Goal: Check status: Check status

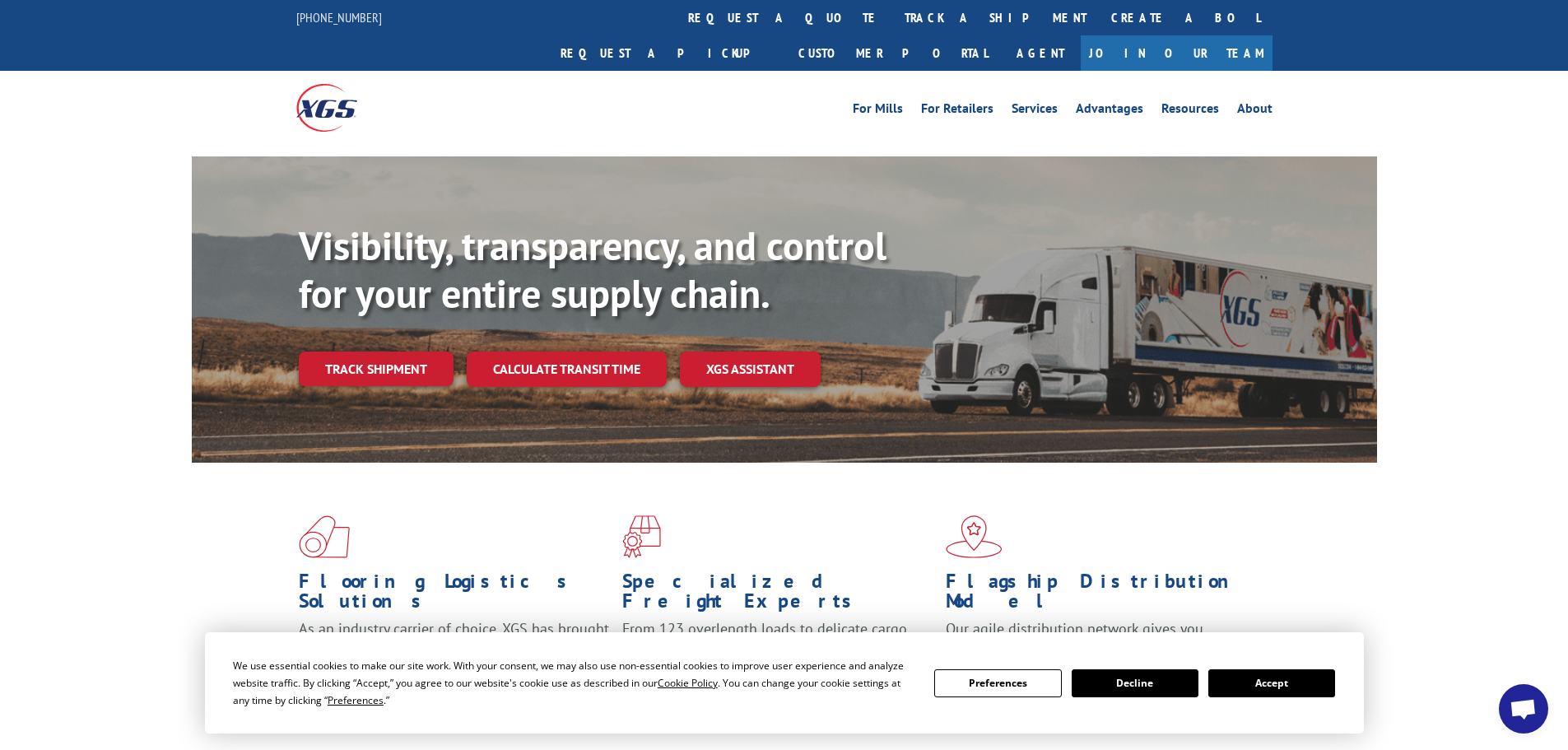
drag, startPoint x: 1313, startPoint y: 677, endPoint x: 1256, endPoint y: 645, distance: 65.4
click at [1309, 677] on button "Accept" at bounding box center [1272, 683] width 126 height 28
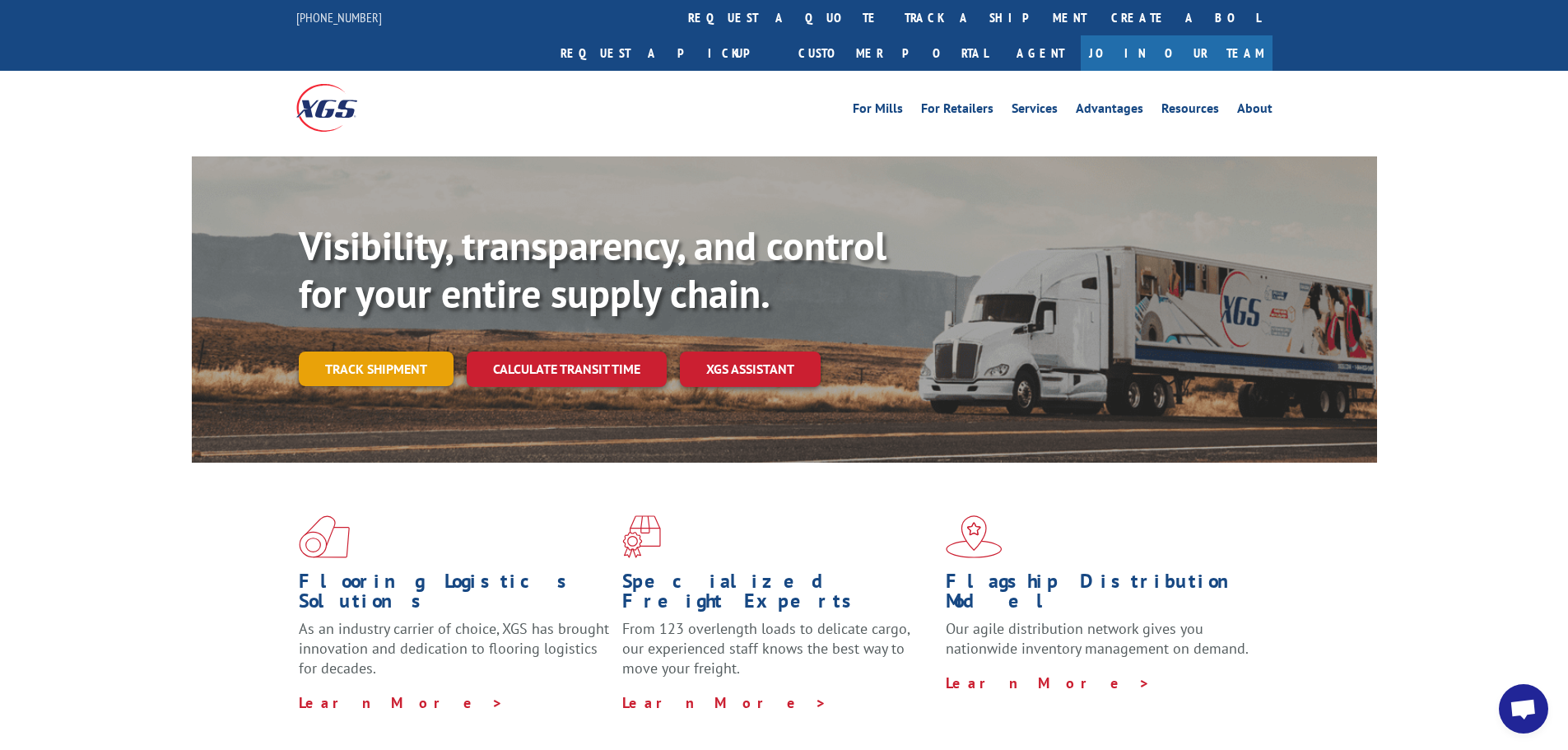
click at [411, 351] on link "Track shipment" at bounding box center [377, 368] width 155 height 35
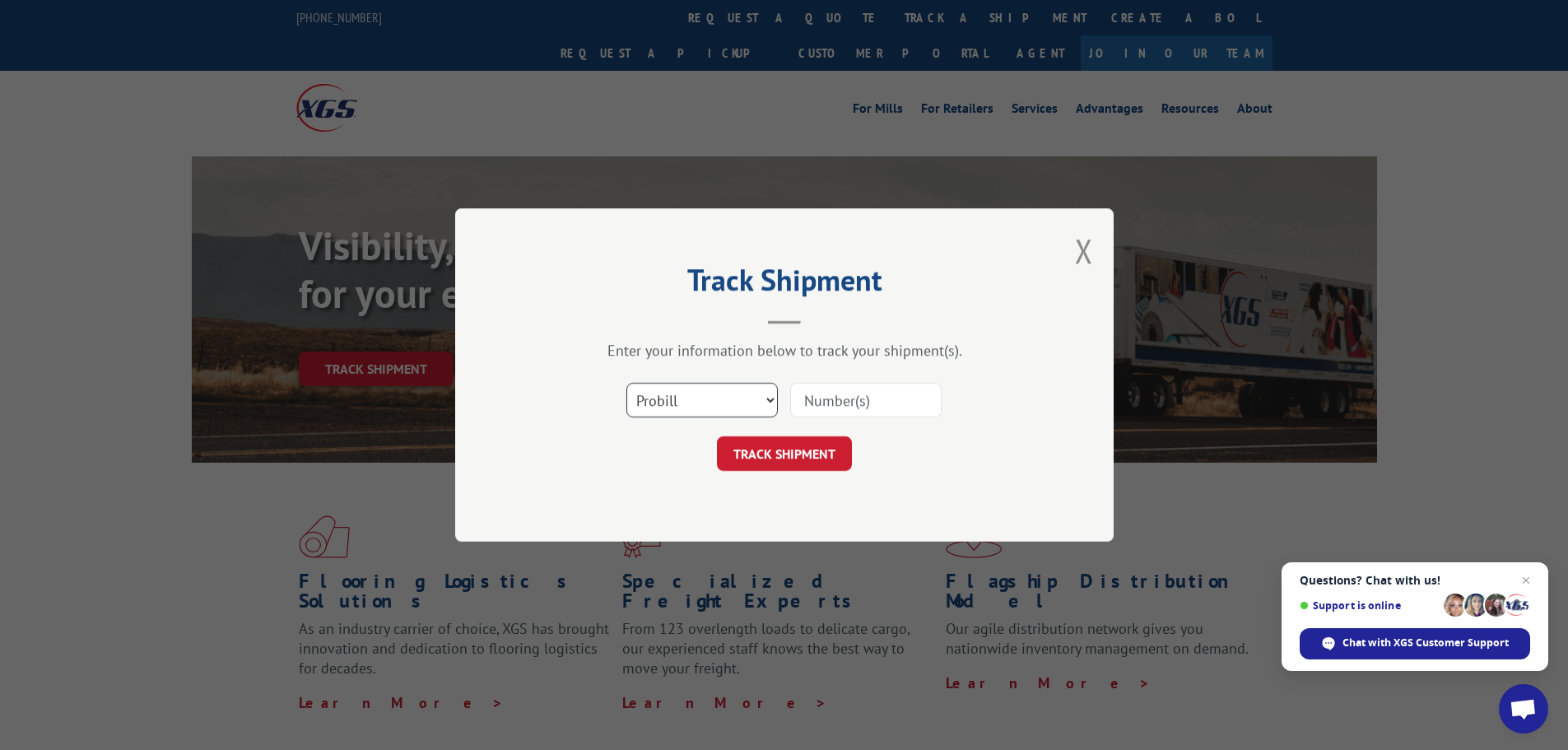
click at [672, 387] on select "Select category... Probill BOL PO" at bounding box center [703, 400] width 152 height 35
select select "po"
click at [627, 382] on select "Select category... Probill BOL PO" at bounding box center [703, 400] width 152 height 35
click at [854, 405] on input at bounding box center [866, 400] width 152 height 35
paste input "04564775"
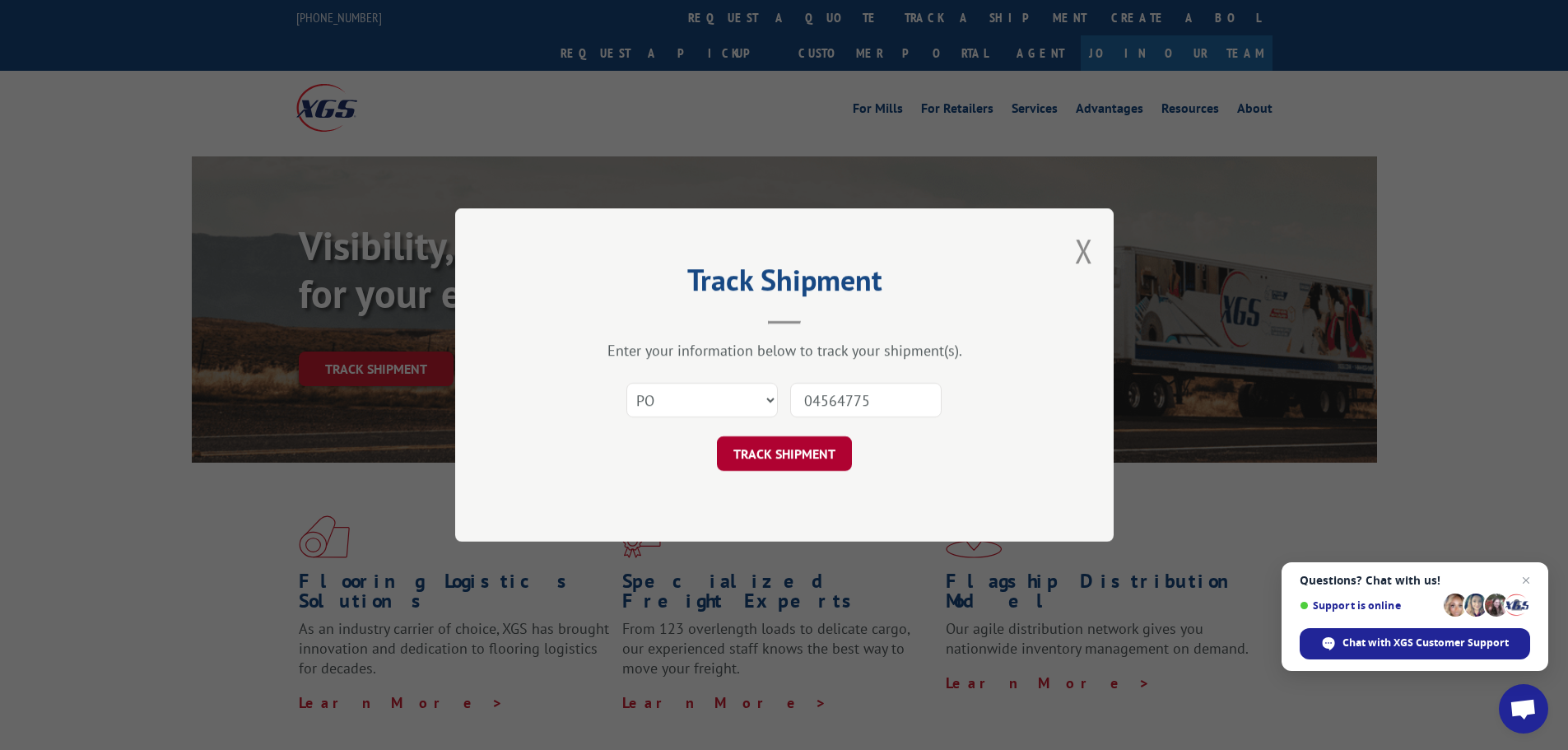
type input "04564775"
click at [811, 454] on button "TRACK SHIPMENT" at bounding box center [784, 454] width 135 height 35
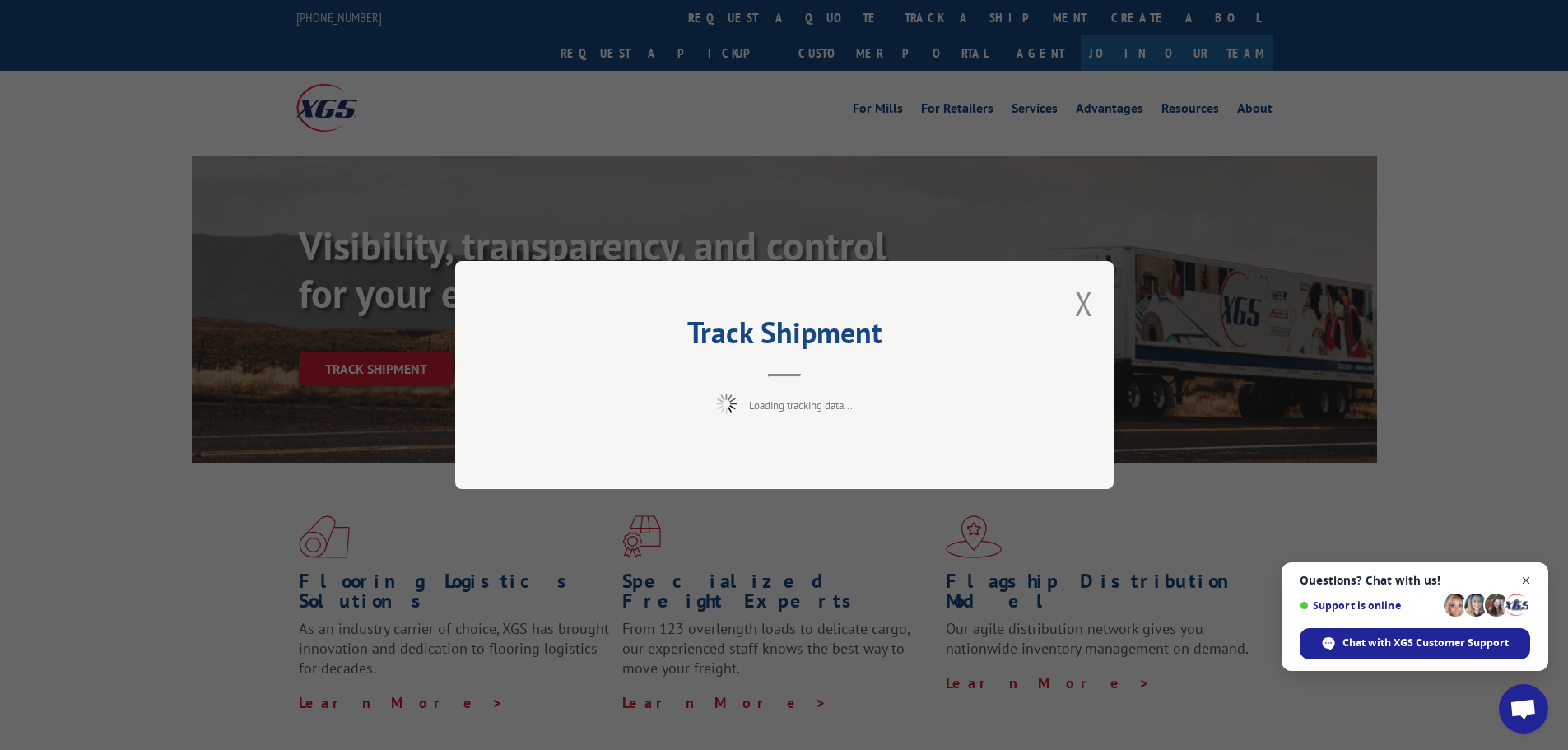
click at [1524, 573] on span "Open chat" at bounding box center [1527, 581] width 21 height 21
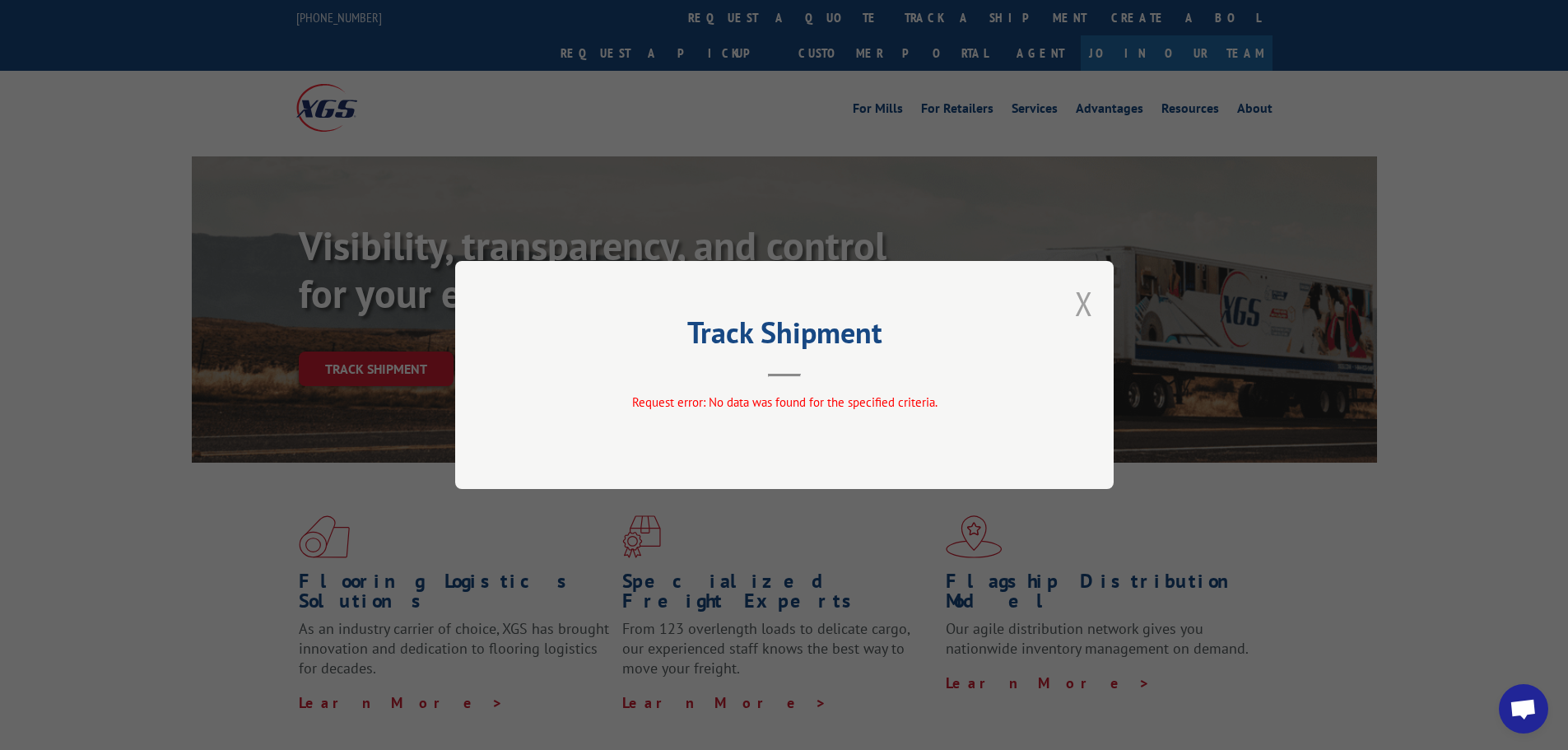
click at [1085, 308] on button "Close modal" at bounding box center [1084, 303] width 18 height 44
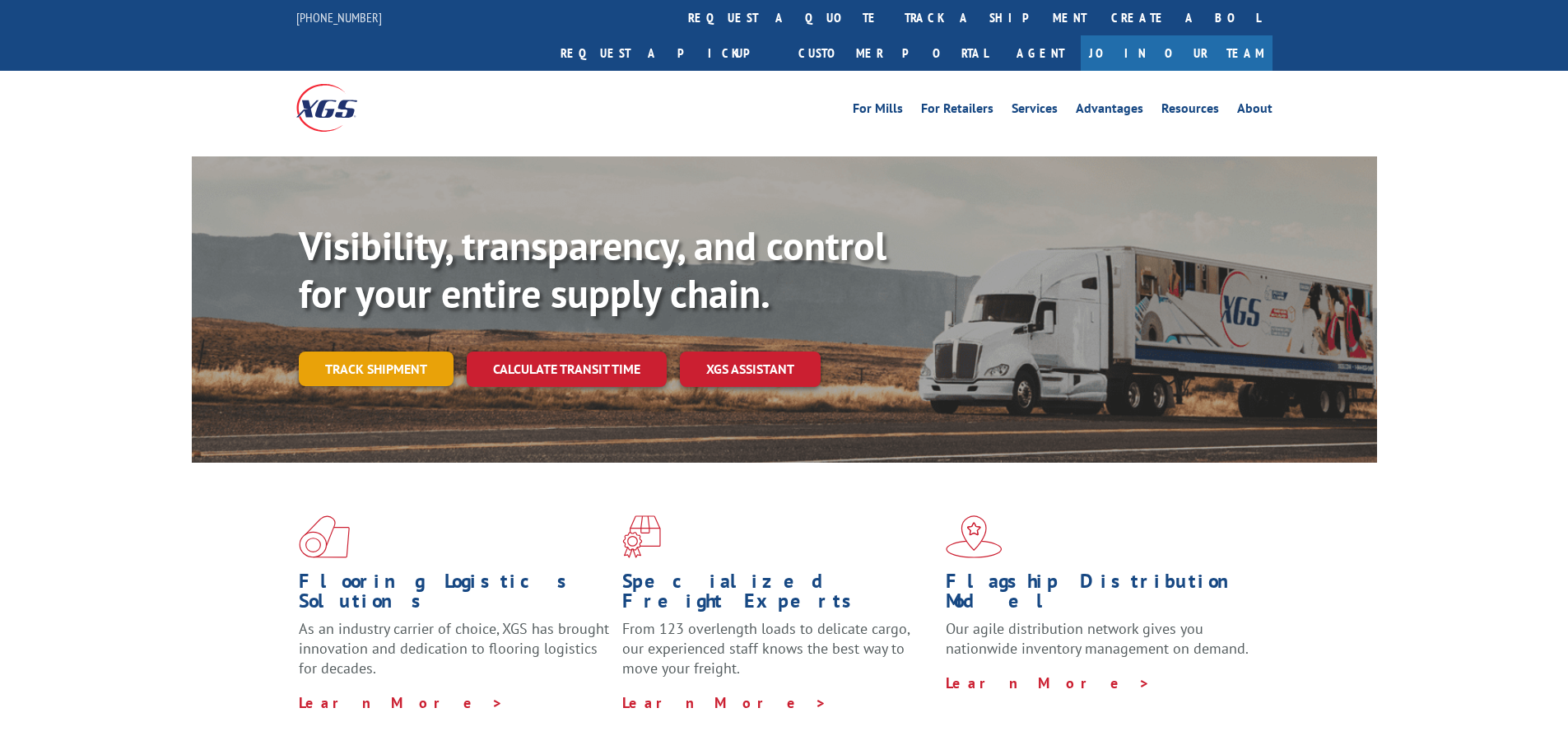
click at [343, 351] on link "Track shipment" at bounding box center [377, 368] width 155 height 35
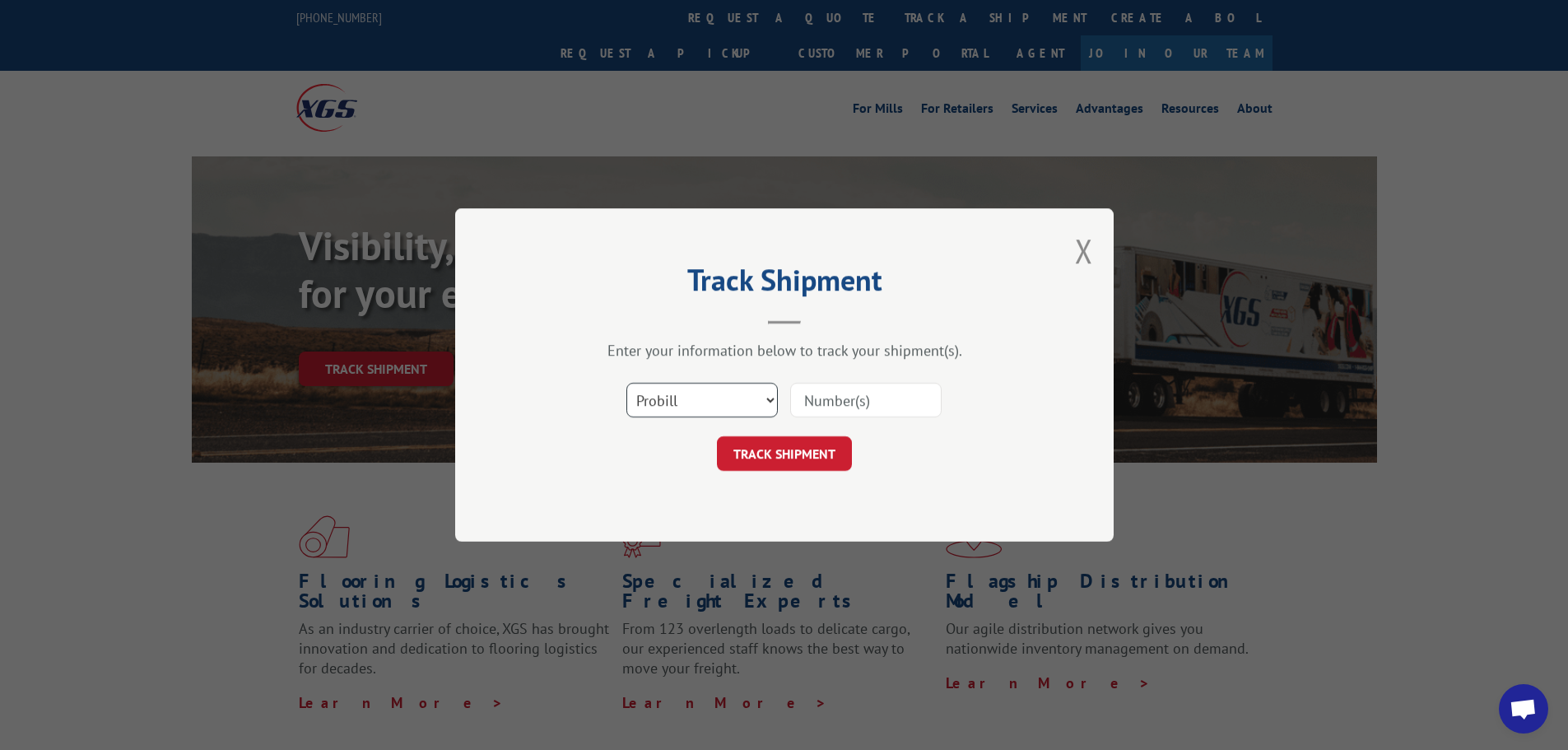
click at [669, 389] on select "Select category... Probill BOL PO" at bounding box center [703, 400] width 152 height 35
select select "po"
click at [627, 382] on select "Select category... Probill BOL PO" at bounding box center [703, 400] width 152 height 35
click at [812, 403] on input at bounding box center [866, 400] width 152 height 35
paste input "04522707"
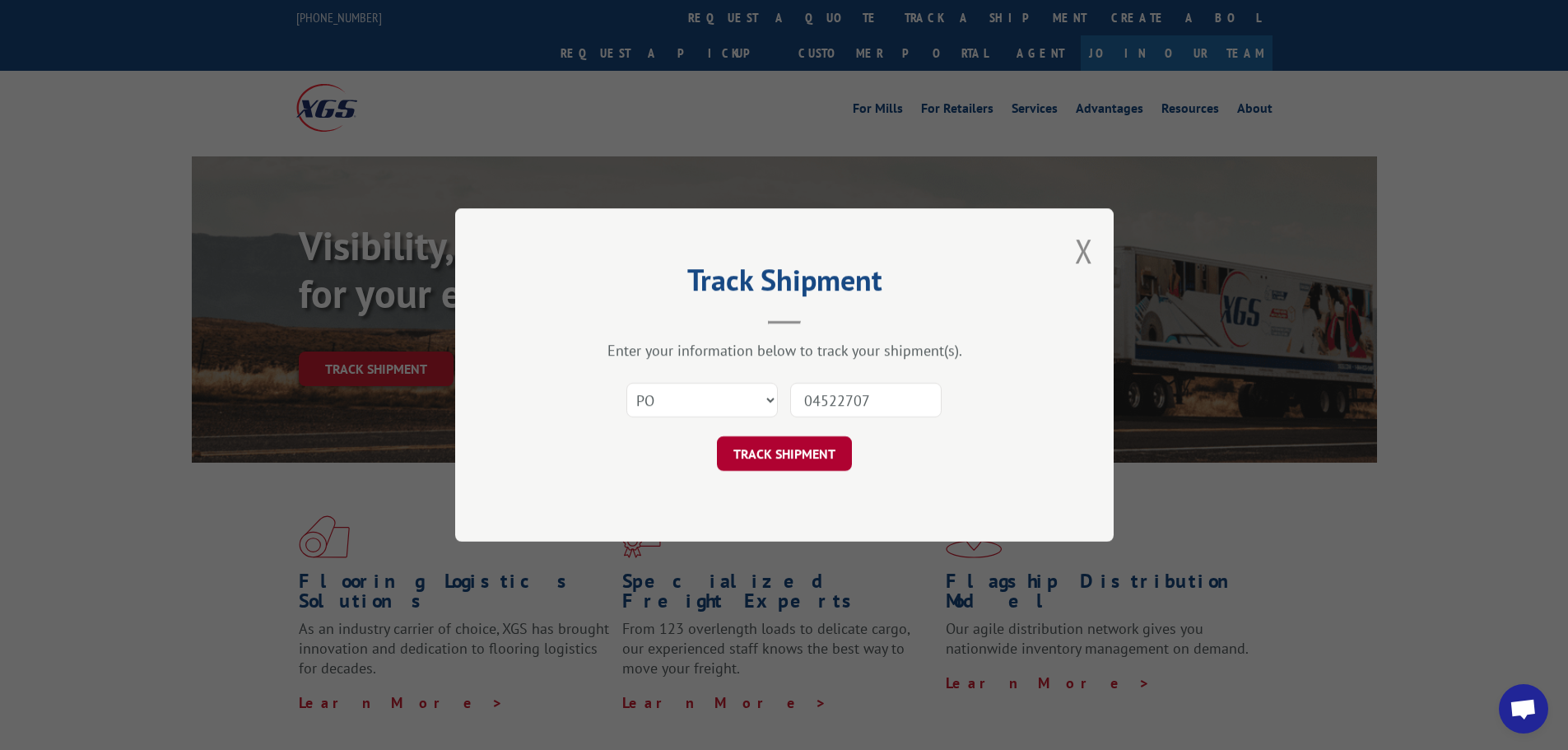
type input "04522707"
click at [764, 444] on button "TRACK SHIPMENT" at bounding box center [784, 454] width 135 height 35
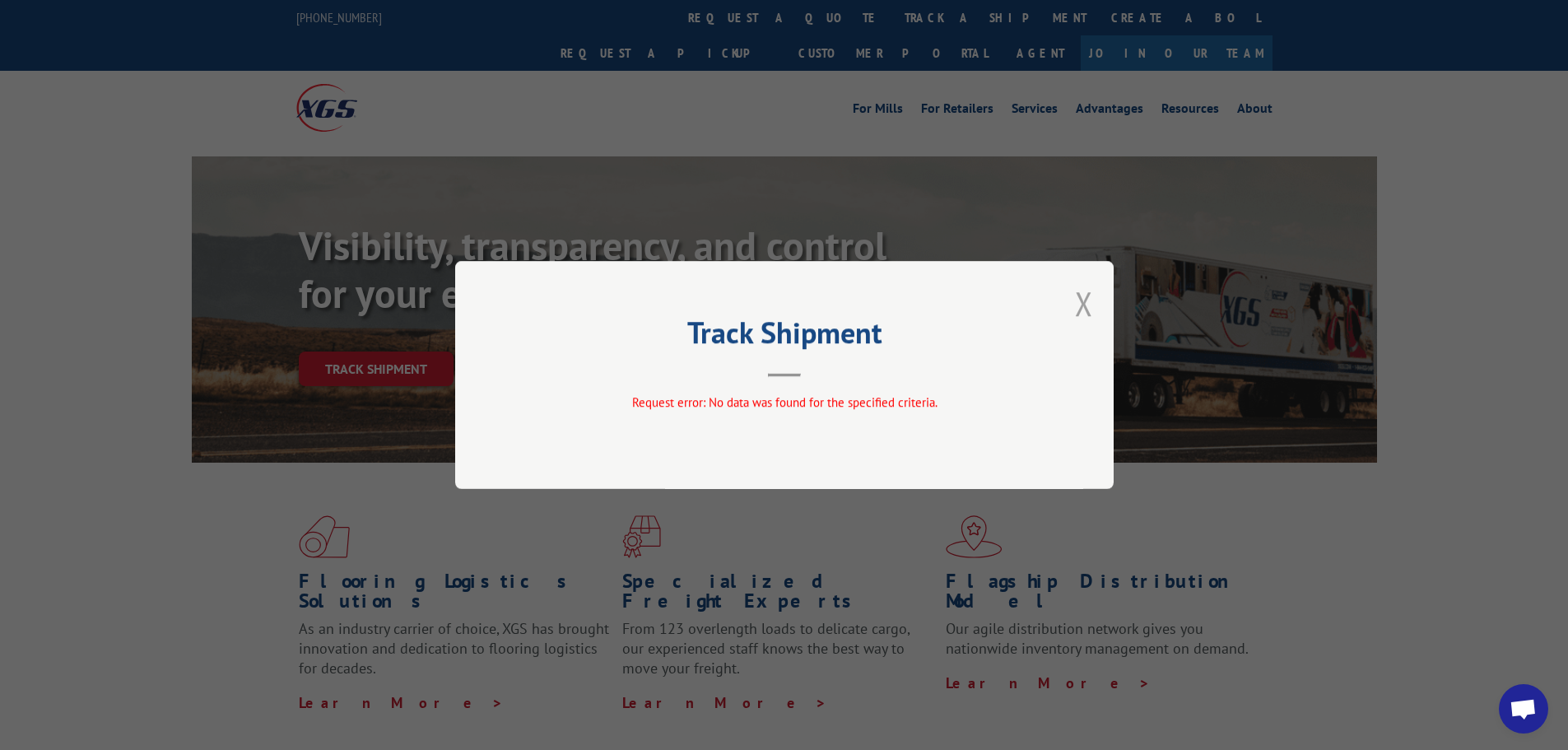
click at [1082, 310] on button "Close modal" at bounding box center [1084, 303] width 18 height 44
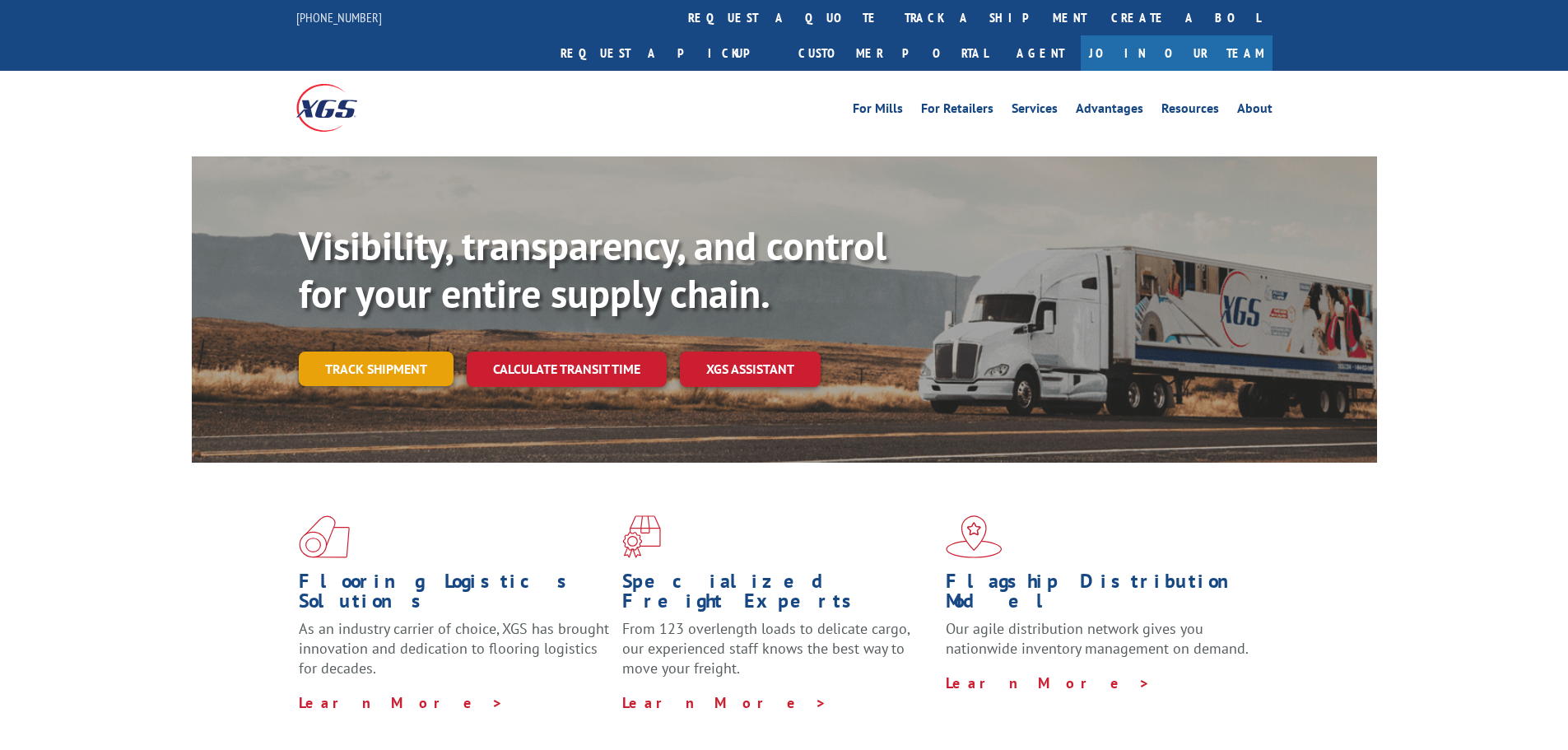
click at [363, 351] on link "Track shipment" at bounding box center [377, 368] width 155 height 35
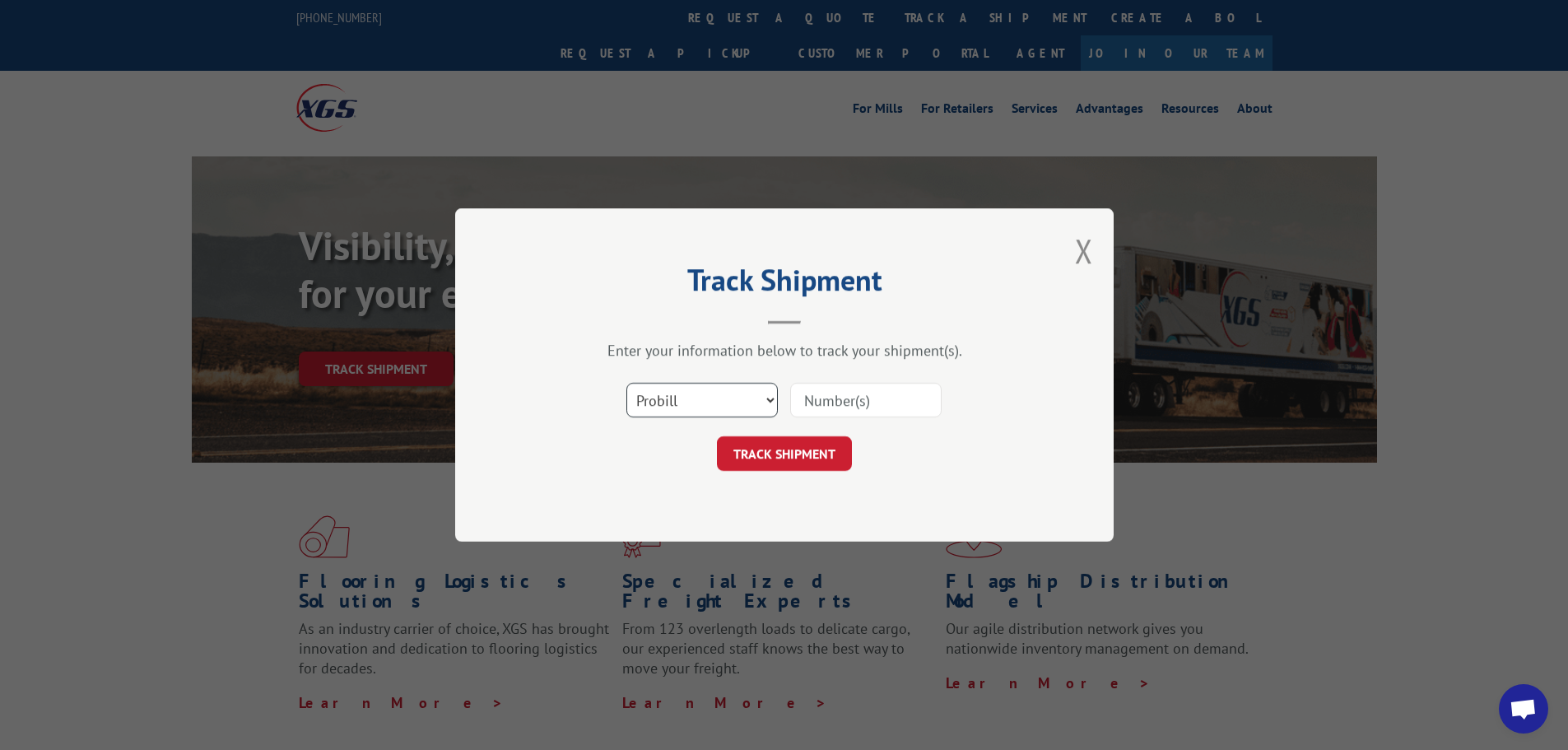
click at [682, 405] on select "Select category... Probill BOL PO" at bounding box center [703, 400] width 152 height 35
select select "po"
click at [627, 382] on select "Select category... Probill BOL PO" at bounding box center [703, 400] width 152 height 35
click at [879, 403] on input at bounding box center [866, 400] width 152 height 35
paste input "04522841"
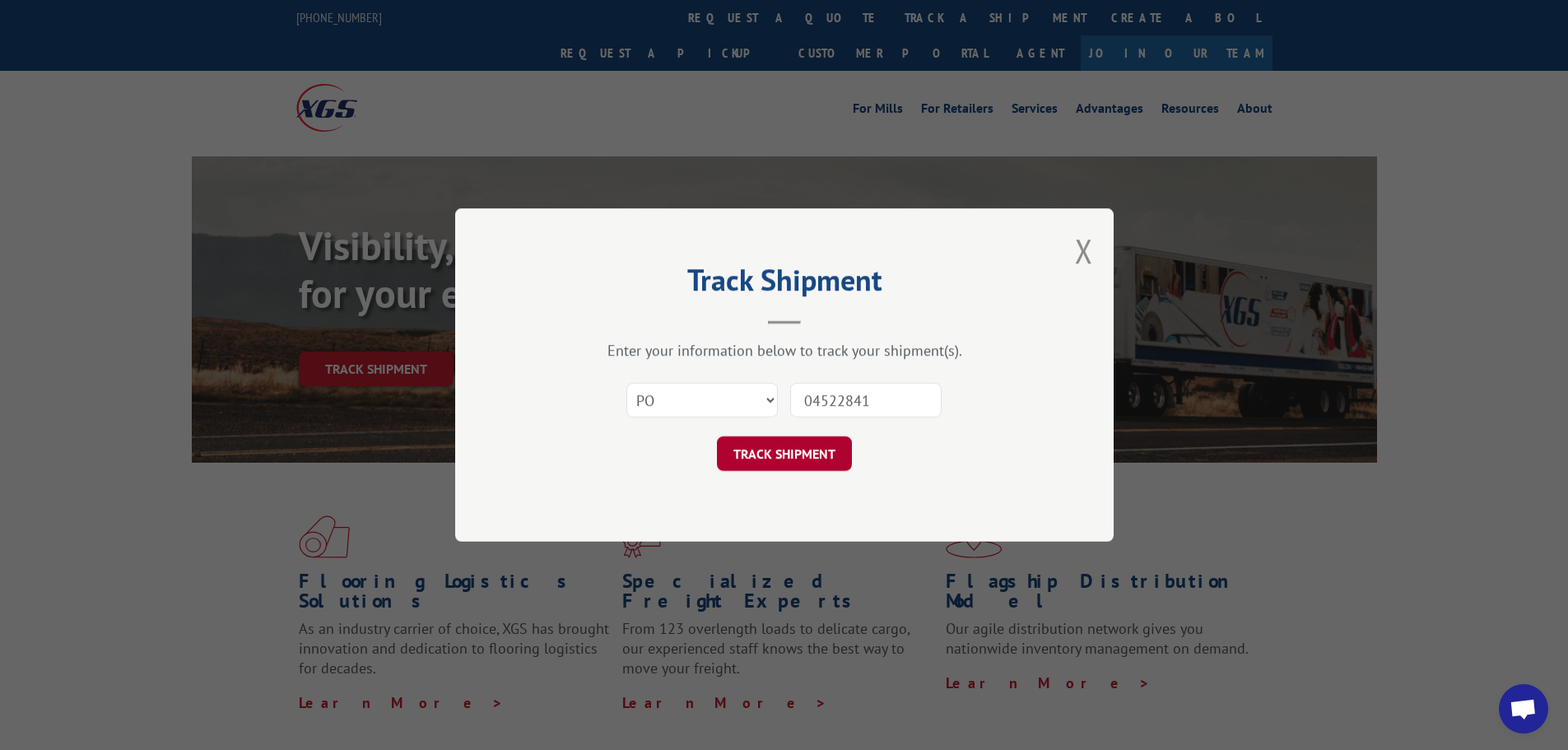
type input "04522841"
click at [806, 445] on button "TRACK SHIPMENT" at bounding box center [784, 454] width 135 height 35
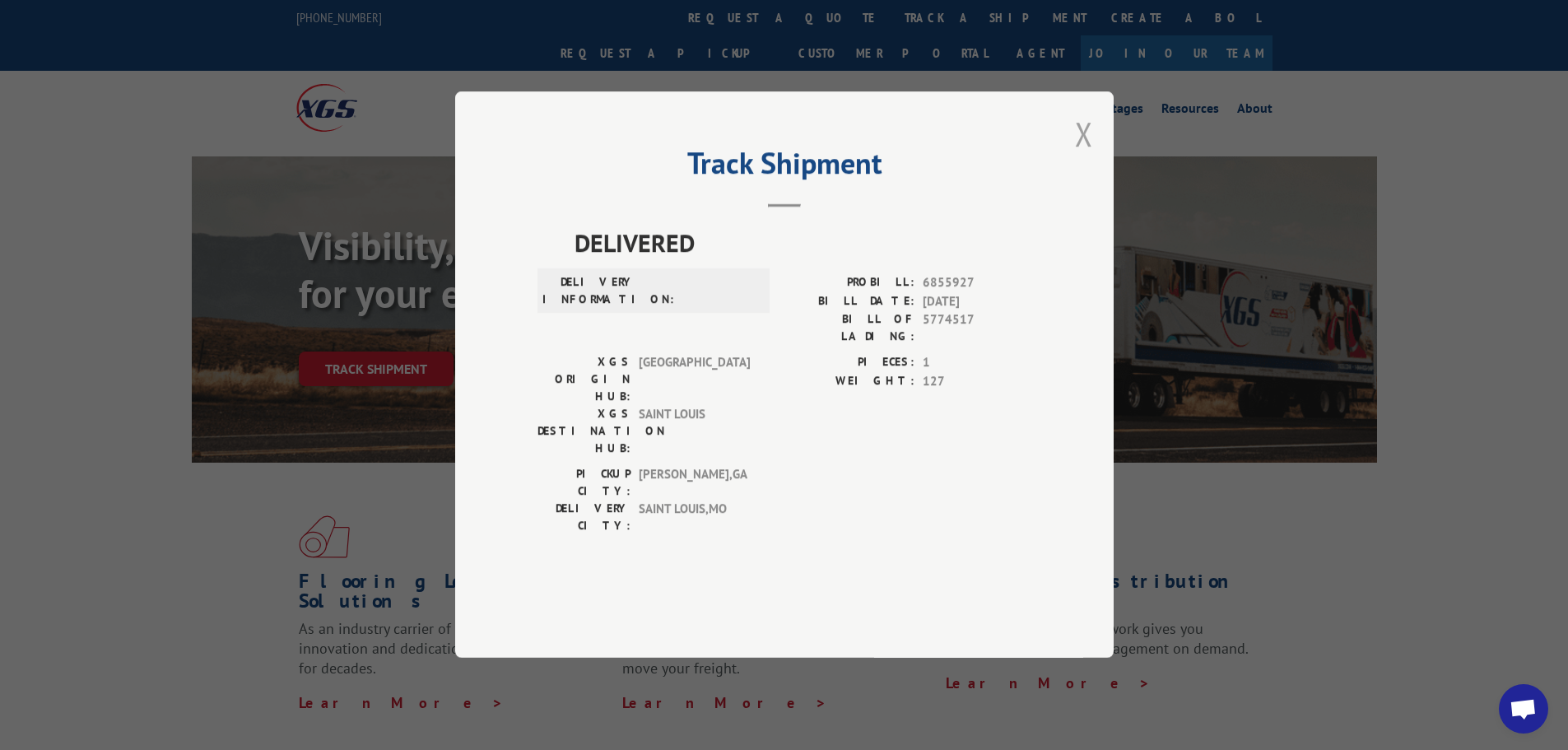
click at [1092, 156] on button "Close modal" at bounding box center [1084, 133] width 18 height 44
